Goal: Transaction & Acquisition: Purchase product/service

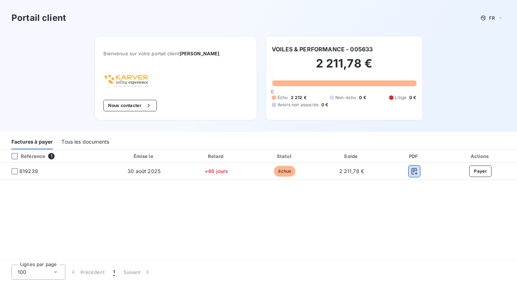
click at [414, 168] on icon "button" at bounding box center [414, 171] width 7 height 7
click at [479, 174] on button "Payer" at bounding box center [480, 170] width 22 height 11
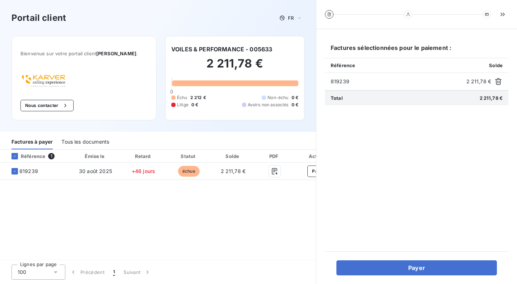
click at [410, 271] on button "Payer" at bounding box center [416, 267] width 160 height 15
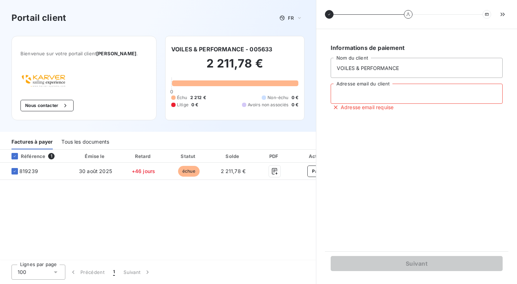
click at [374, 95] on input "Adresse email du client" at bounding box center [417, 94] width 172 height 20
type input "[EMAIL_ADDRESS][DOMAIN_NAME]"
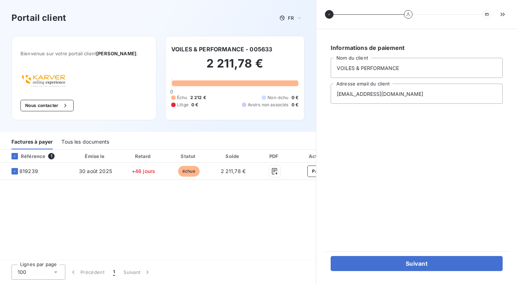
click at [414, 266] on button "Suivant" at bounding box center [417, 263] width 172 height 15
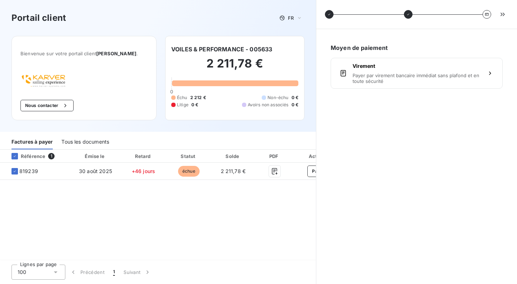
click at [465, 80] on span "Payer par virement bancaire immédiat sans plafond et en toute sécurité" at bounding box center [417, 78] width 128 height 11
